Goal: Task Accomplishment & Management: Manage account settings

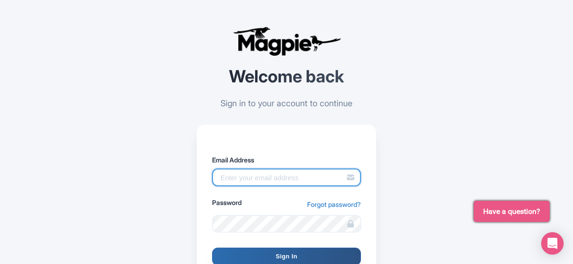
type input "[EMAIL_ADDRESS][DOMAIN_NAME]"
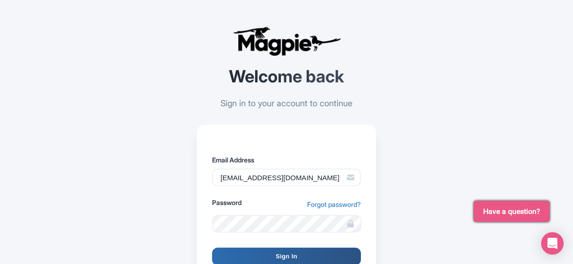
click at [282, 256] on input "Sign In" at bounding box center [286, 257] width 149 height 18
type input "Signing in..."
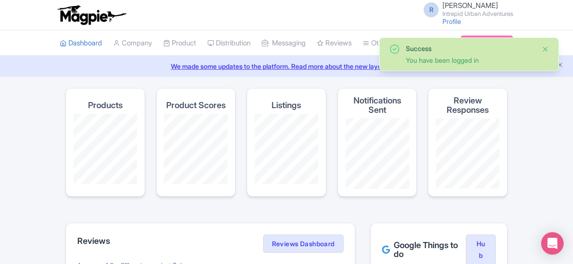
click at [544, 46] on button "Close" at bounding box center [545, 49] width 7 height 11
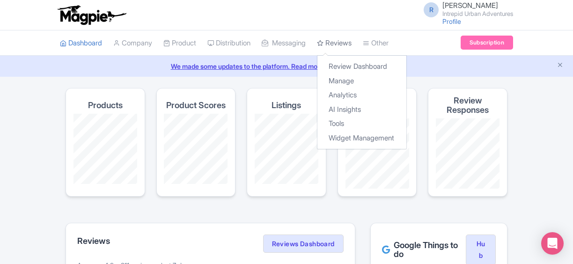
click at [352, 39] on link "Reviews" at bounding box center [334, 43] width 35 height 26
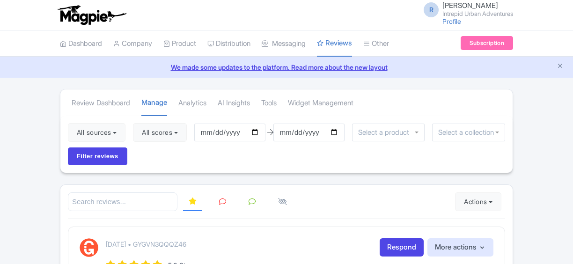
click at [350, 64] on link "We made some updates to the platform. Read more about the new layout" at bounding box center [287, 67] width 562 height 10
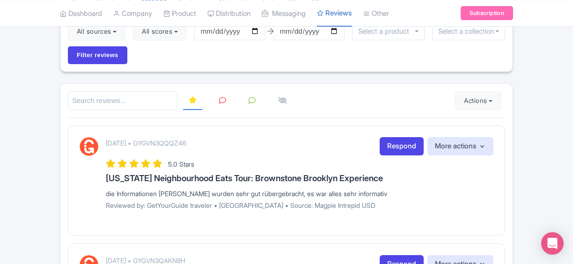
scroll to position [102, 0]
click at [117, 91] on input "search" at bounding box center [123, 100] width 110 height 19
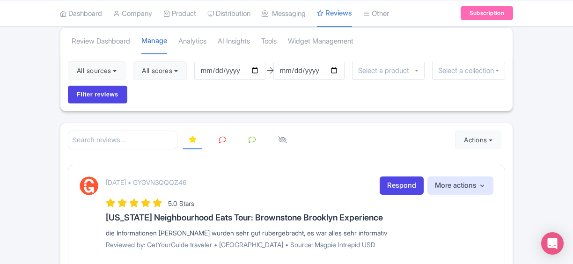
scroll to position [59, 0]
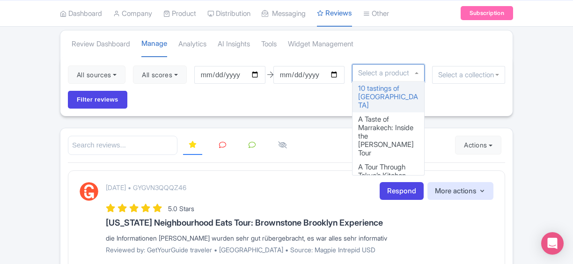
click at [382, 73] on input "select-one" at bounding box center [386, 73] width 56 height 8
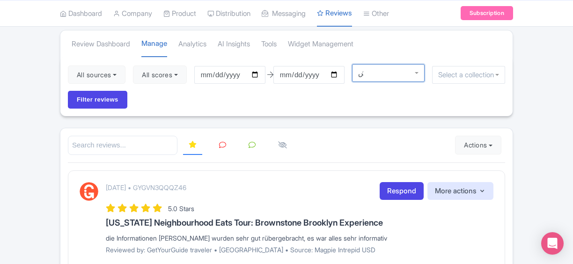
scroll to position [0, 0]
type input "ؤ"
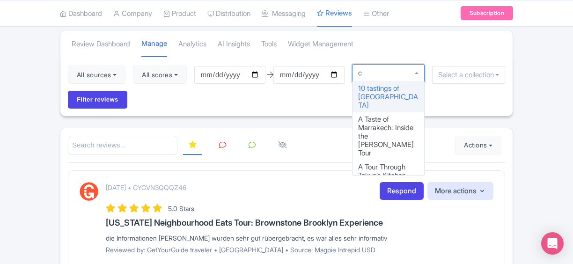
type input "ca"
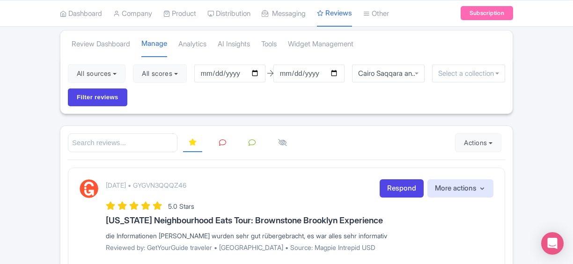
click at [446, 69] on input "select-one" at bounding box center [468, 73] width 61 height 8
click at [107, 91] on input "Filter reviews" at bounding box center [97, 97] width 59 height 18
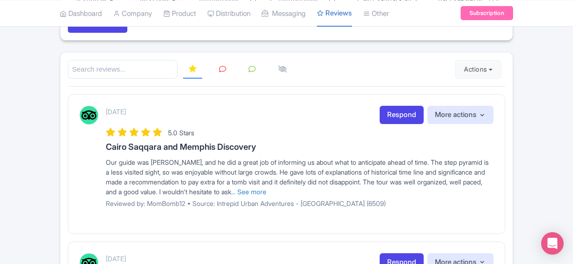
scroll to position [134, 0]
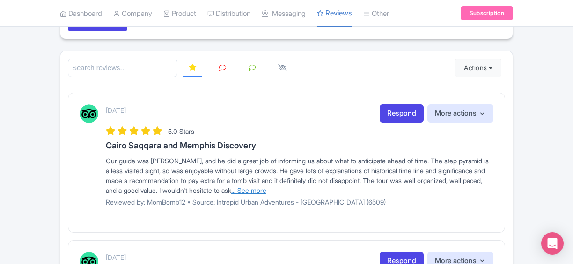
click at [266, 187] on link "... See more" at bounding box center [248, 190] width 35 height 8
click at [409, 186] on link "... See less" at bounding box center [393, 190] width 31 height 8
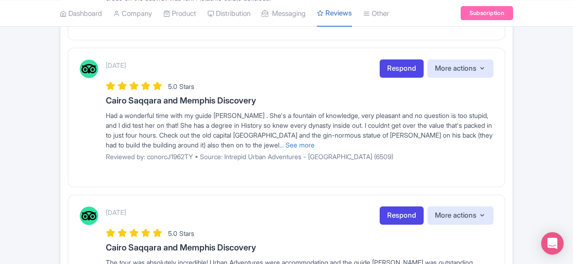
scroll to position [673, 0]
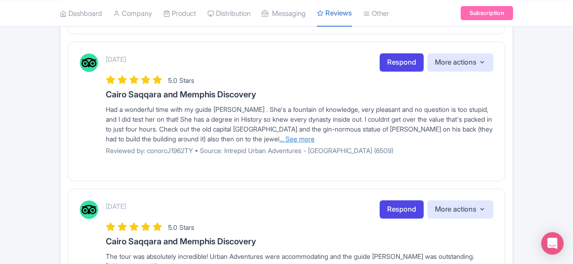
click at [280, 143] on link "... See more" at bounding box center [296, 139] width 35 height 8
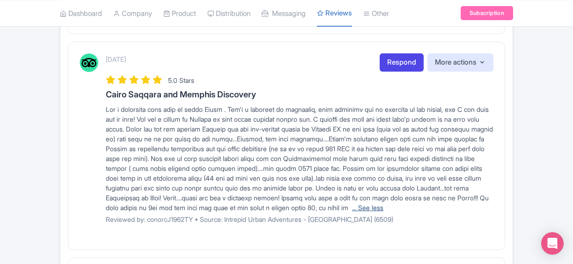
click at [352, 212] on link "... See less" at bounding box center [367, 208] width 31 height 8
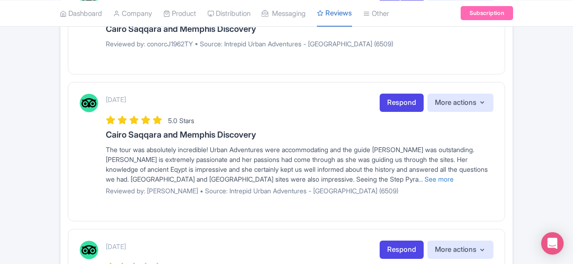
scroll to position [744, 0]
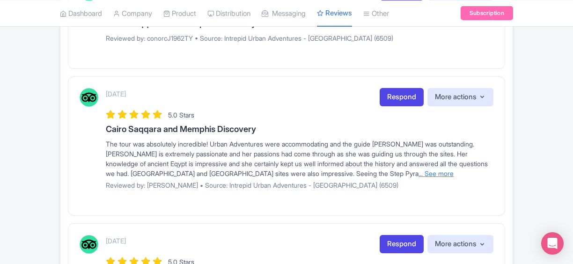
click at [418, 177] on link "... See more" at bounding box center [435, 173] width 35 height 8
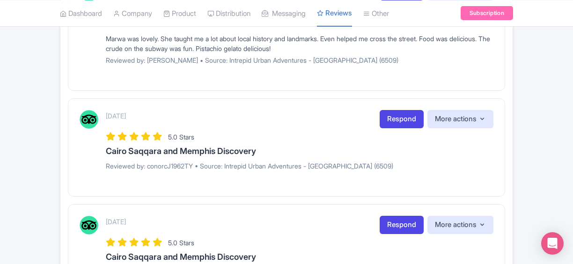
scroll to position [615, 0]
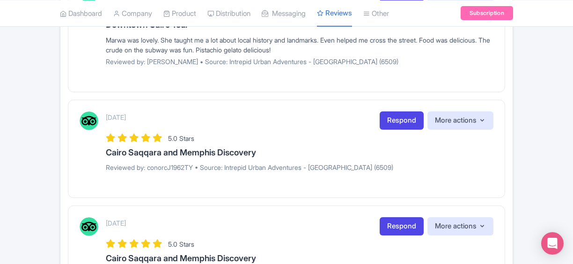
click at [301, 144] on div "5.0 Stars" at bounding box center [300, 138] width 388 height 13
click at [348, 157] on h3 "Cairo Saqqara and Memphis Discovery" at bounding box center [300, 152] width 388 height 9
click at [342, 179] on div "September 21, 2025 Respond More actions Hide from this page Hide from review wi…" at bounding box center [300, 144] width 388 height 67
drag, startPoint x: 342, startPoint y: 183, endPoint x: 295, endPoint y: 173, distance: 47.3
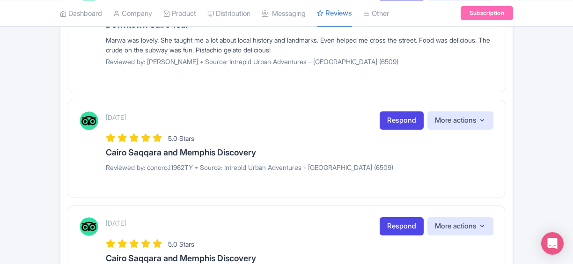
click at [295, 172] on p "Reviewed by: conorcJ1962TY • Source: Intrepid Urban Adventures - [GEOGRAPHIC_DA…" at bounding box center [300, 167] width 388 height 10
click at [222, 144] on div "5.0 Stars" at bounding box center [300, 138] width 388 height 13
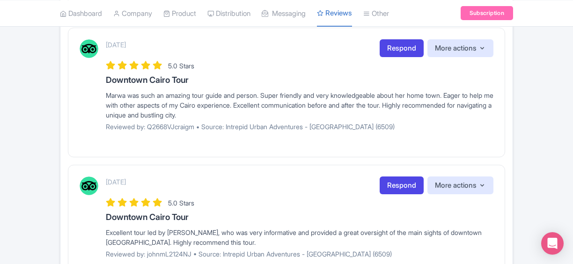
scroll to position [1079, 0]
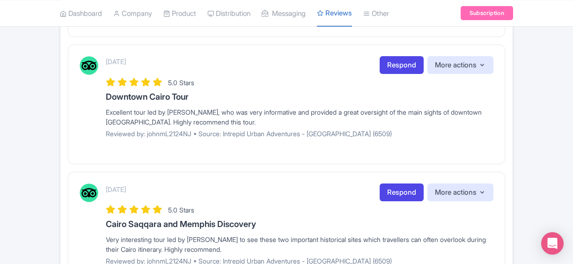
click at [209, 153] on div "August 26, 2025 Respond More actions Hide from this page Hide from review widge…" at bounding box center [286, 104] width 437 height 120
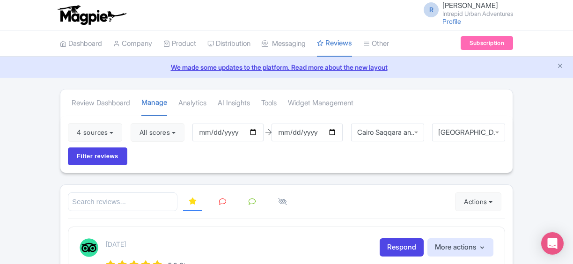
scroll to position [687, 0]
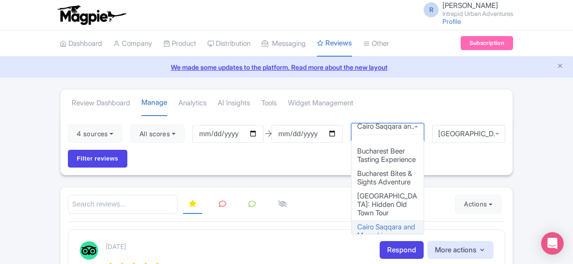
click at [374, 136] on div "Cairo Saqqara and Memphis Discovery" at bounding box center [387, 132] width 73 height 18
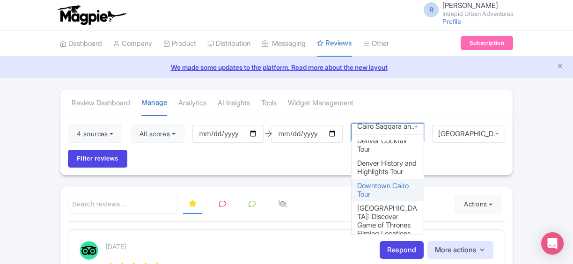
scroll to position [0, 0]
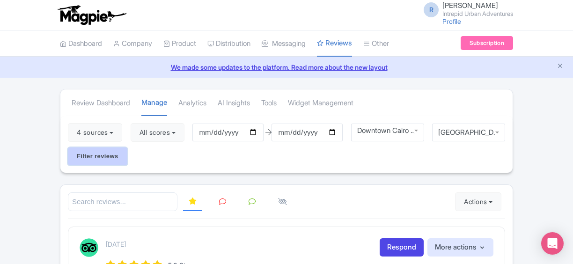
click at [92, 158] on input "Filter reviews" at bounding box center [97, 156] width 59 height 18
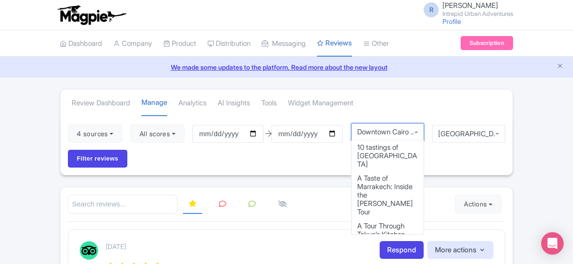
scroll to position [6, 0]
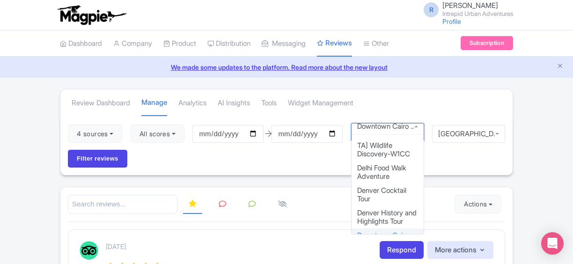
click at [390, 132] on div "Downtown Cairo Tour" at bounding box center [387, 132] width 73 height 18
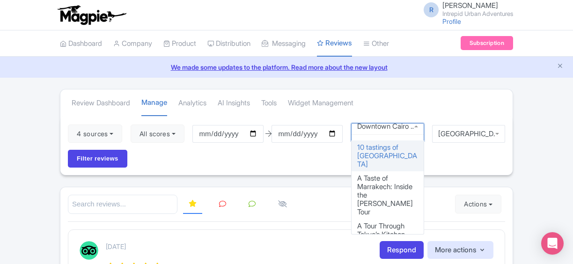
scroll to position [1, 0]
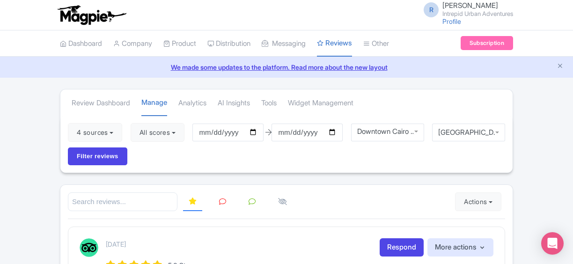
click at [418, 127] on div "Downtown Cairo Tour" at bounding box center [387, 133] width 73 height 18
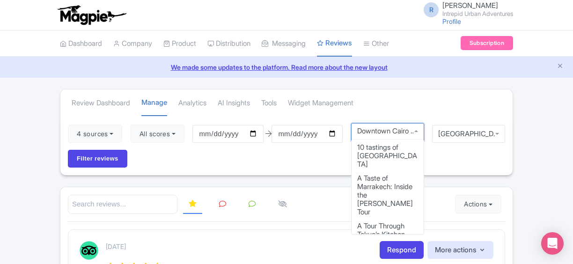
scroll to position [1232, 0]
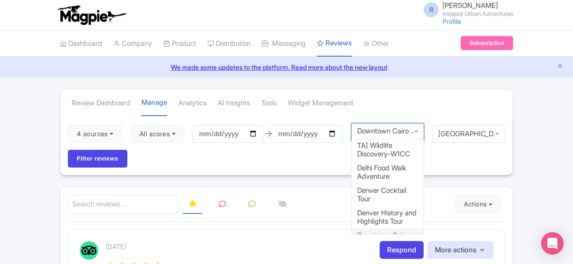
click at [418, 127] on div "Downtown Cairo Tour" at bounding box center [387, 132] width 73 height 18
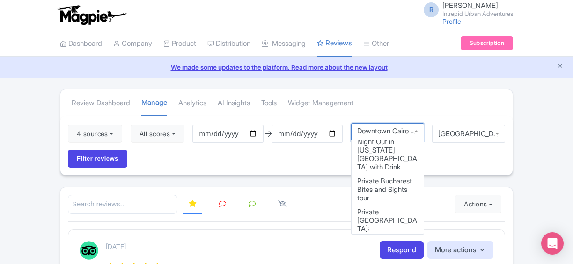
scroll to position [0, 0]
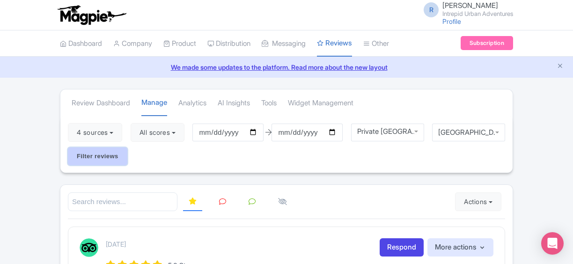
click at [117, 148] on input "Filter reviews" at bounding box center [97, 156] width 59 height 18
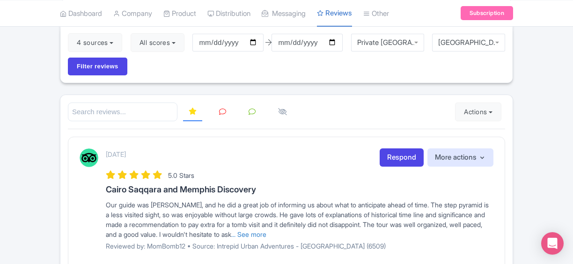
scroll to position [60, 0]
